Goal: Information Seeking & Learning: Find specific fact

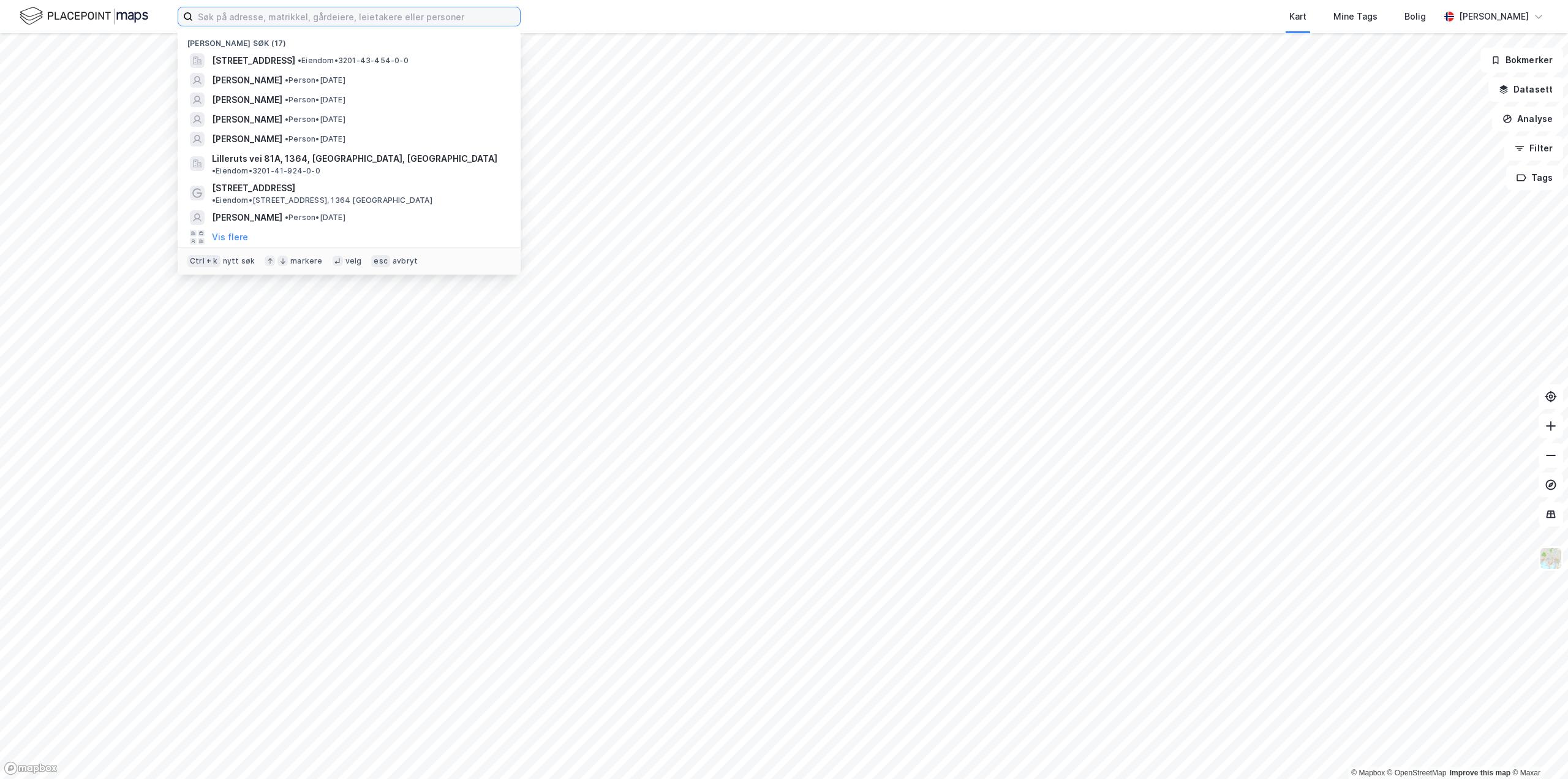
click at [239, 20] on input at bounding box center [356, 16] width 327 height 18
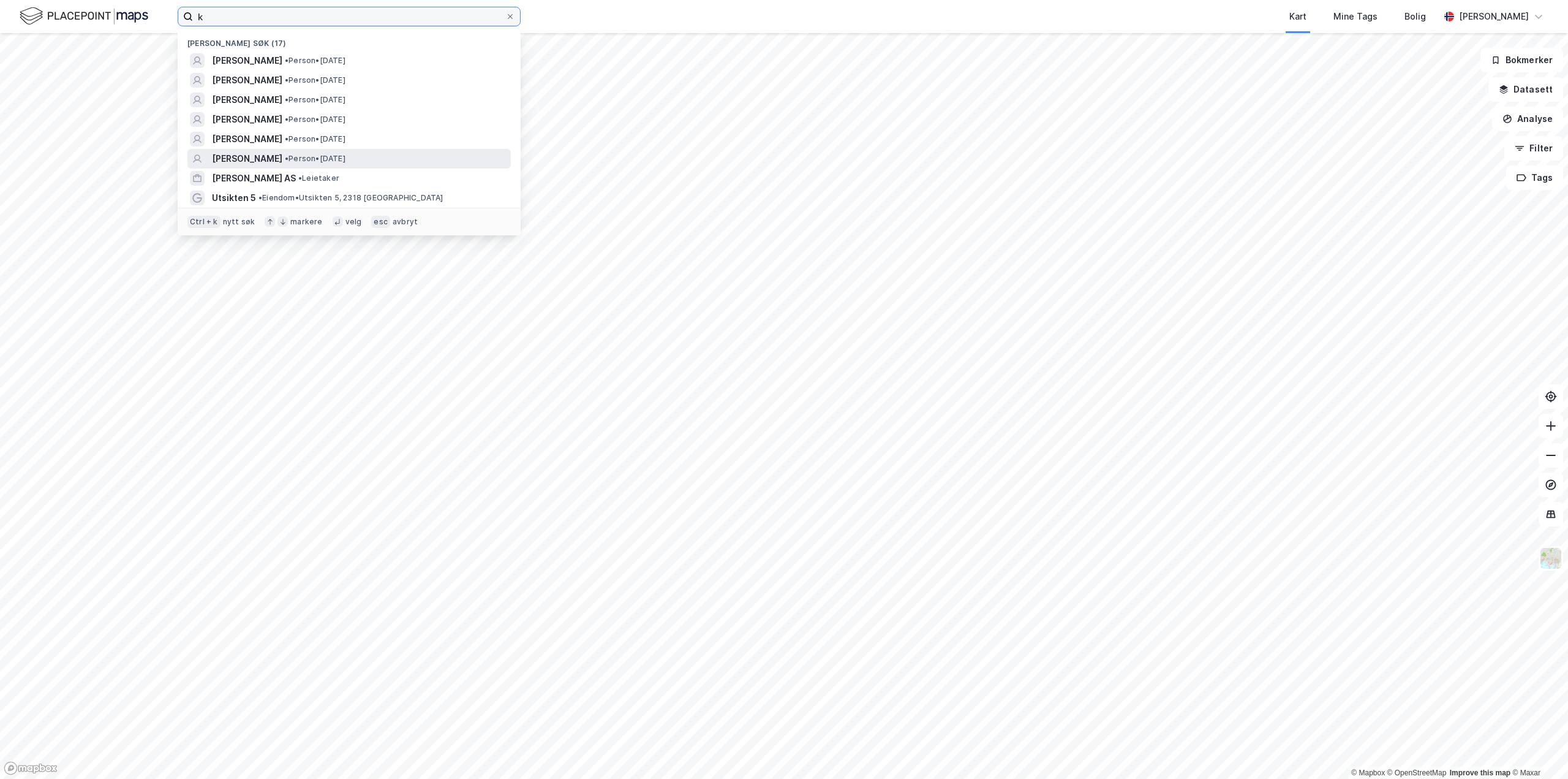
type input "k"
click at [231, 17] on input "k" at bounding box center [349, 16] width 312 height 18
click at [216, 12] on input "k" at bounding box center [349, 16] width 312 height 18
click at [245, 59] on span "[PERSON_NAME]" at bounding box center [247, 60] width 71 height 15
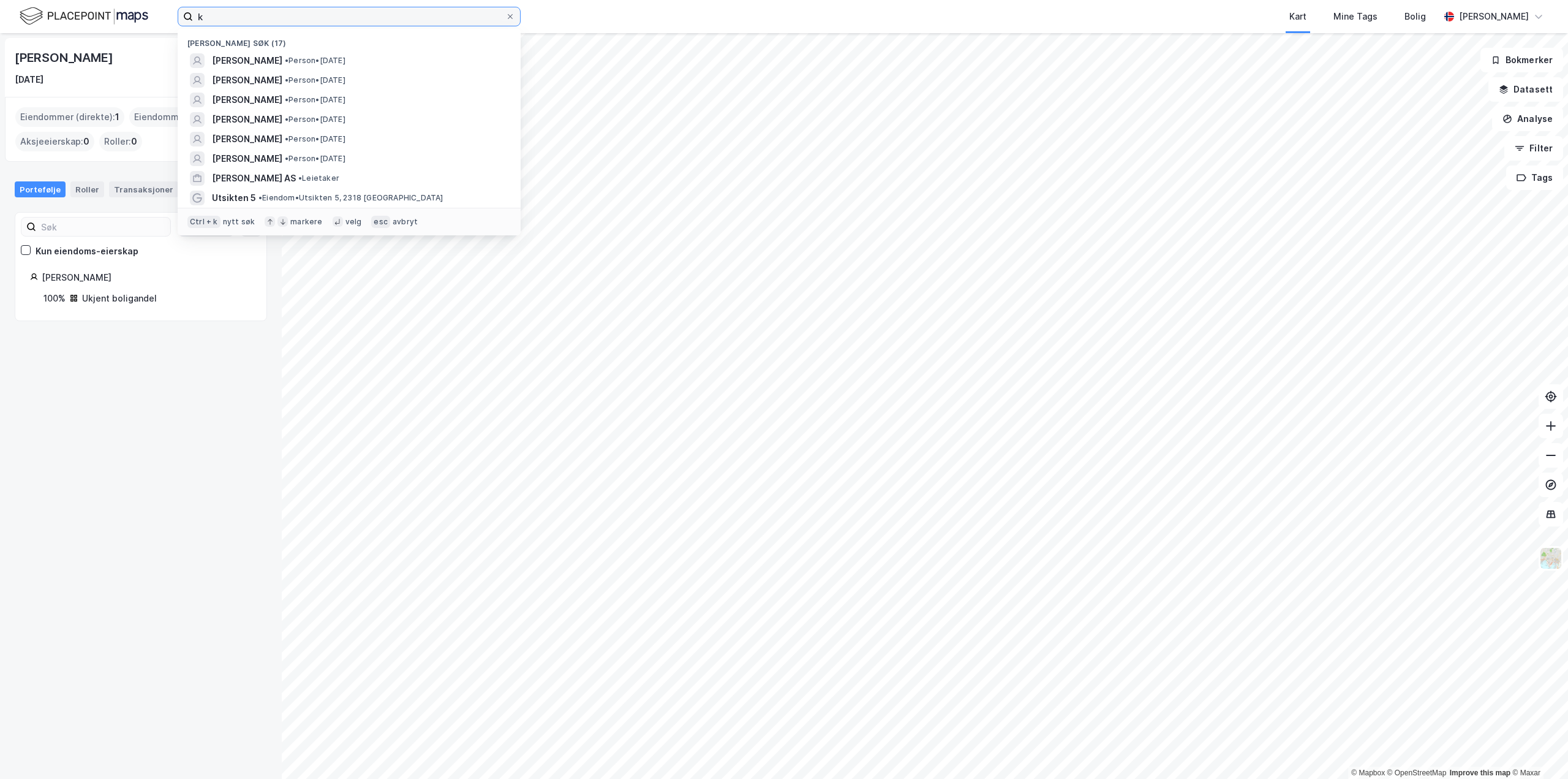
click at [235, 18] on input "k" at bounding box center [349, 16] width 312 height 18
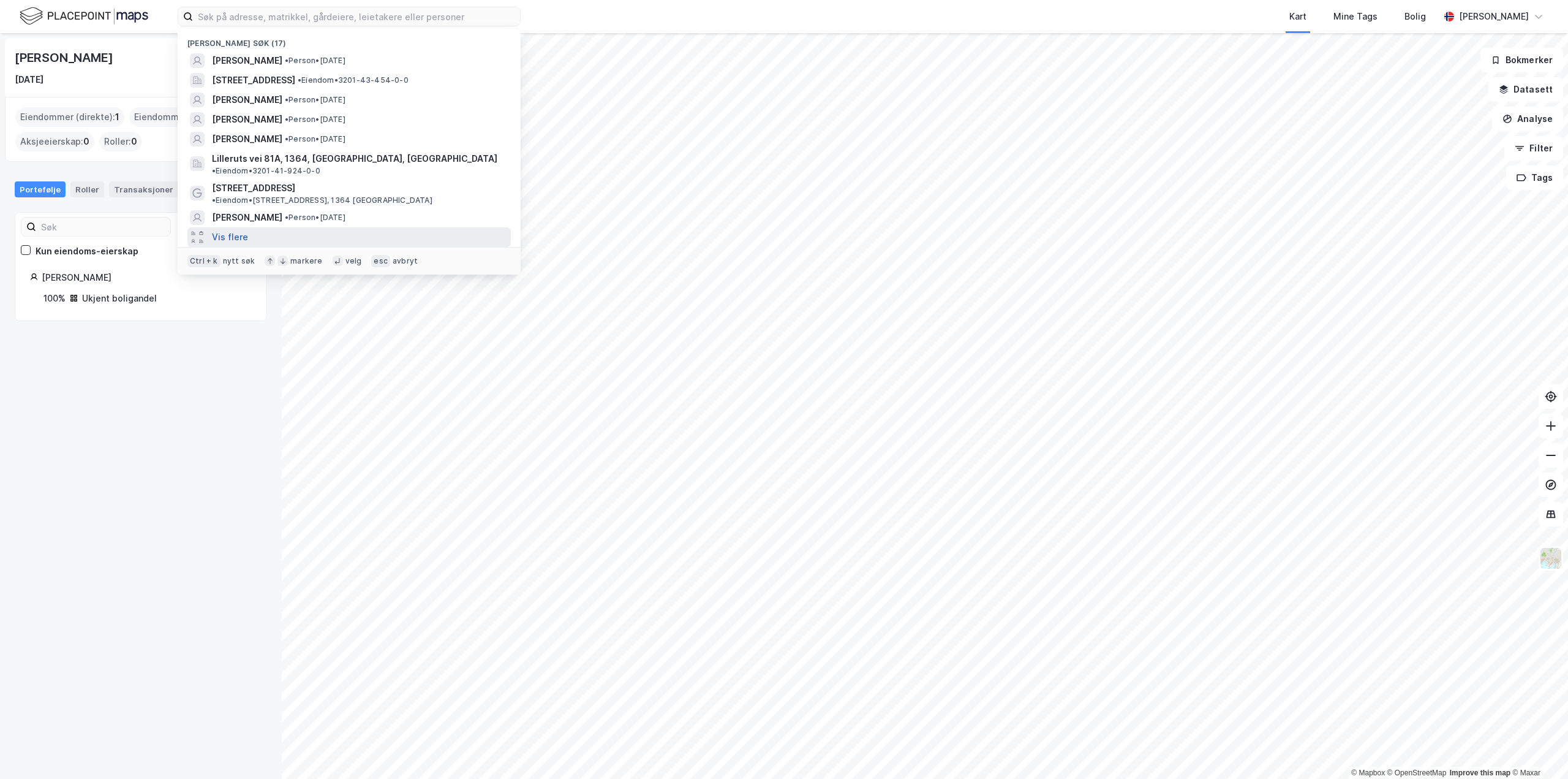
click at [239, 230] on button "Vis flere" at bounding box center [230, 237] width 36 height 15
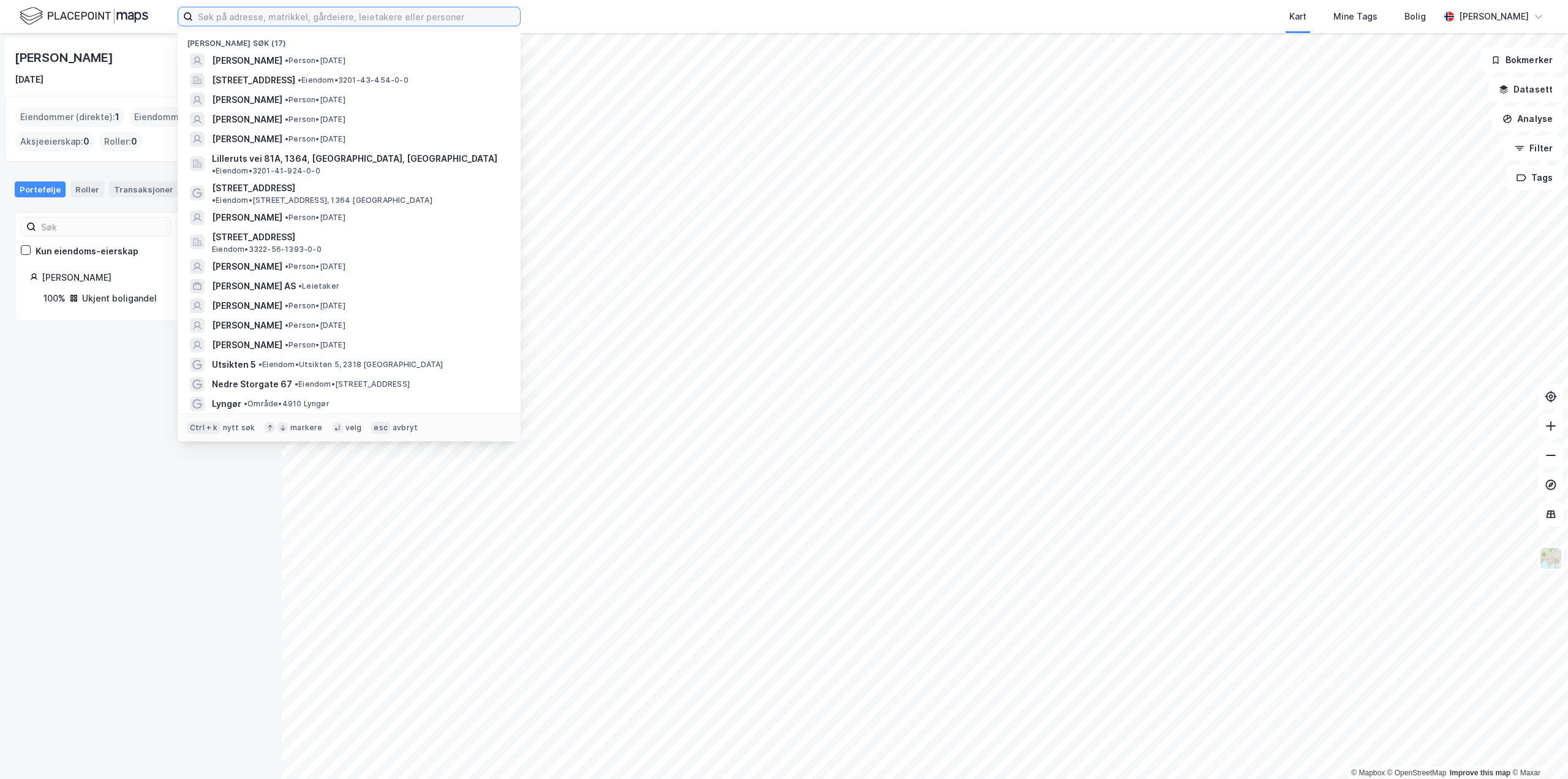
click at [215, 17] on input at bounding box center [356, 16] width 327 height 18
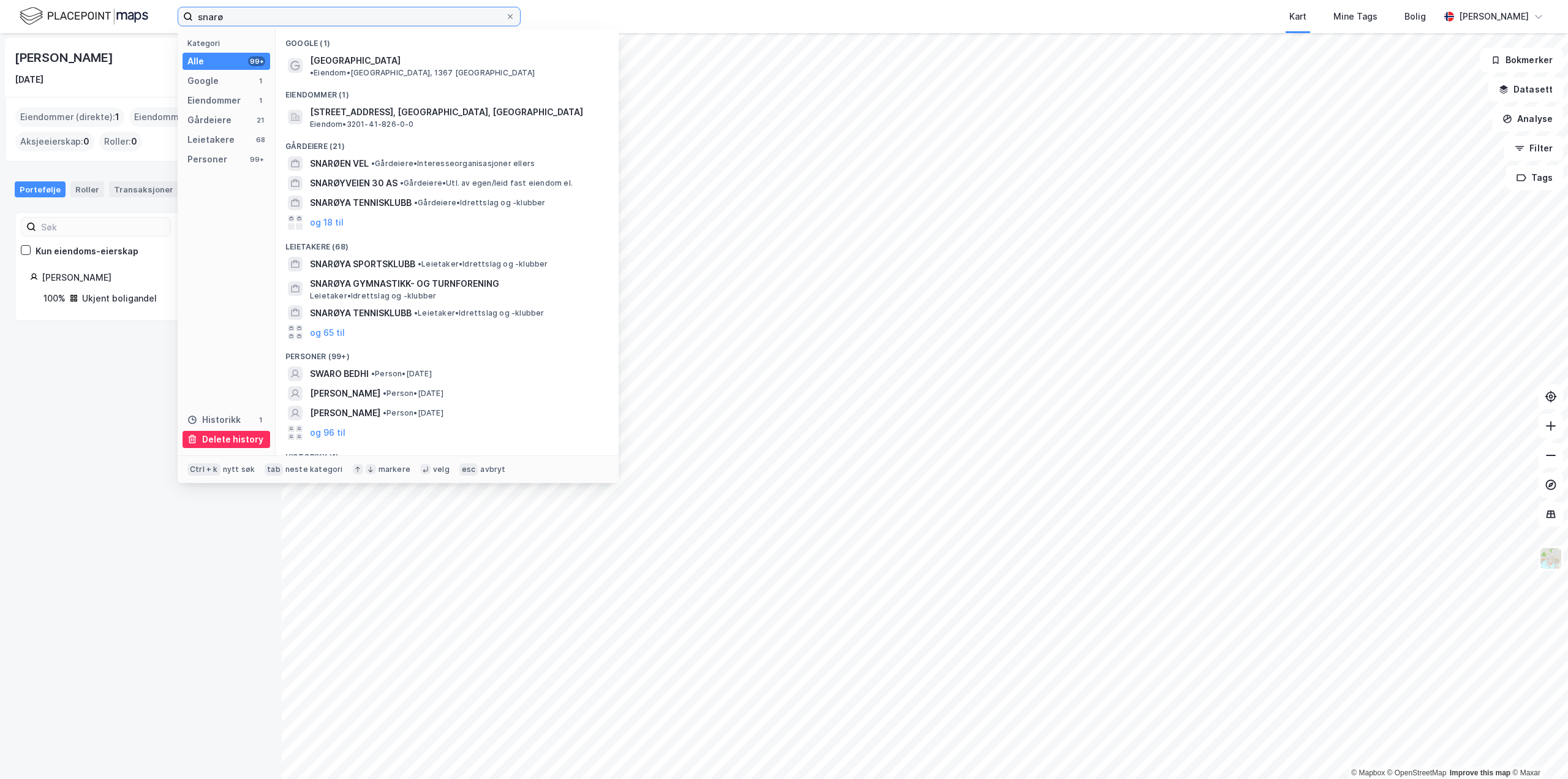
type input "snarø"
click at [241, 438] on div "Delete history" at bounding box center [233, 439] width 61 height 15
drag, startPoint x: 243, startPoint y: 17, endPoint x: 103, endPoint y: 9, distance: 140.2
click at [103, 9] on div "snarø Kategori Alle 99+ Google 1 Eiendommer 1 Gårdeiere 21 Leietakere 68 Person…" at bounding box center [784, 16] width 1568 height 33
